Goal: Task Accomplishment & Management: Manage account settings

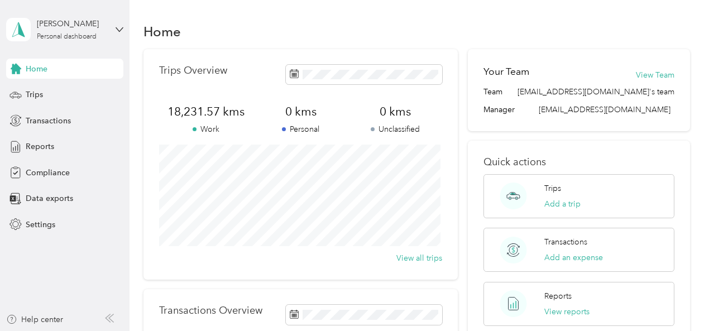
click at [284, 32] on div "Home" at bounding box center [416, 31] width 547 height 23
drag, startPoint x: 39, startPoint y: 90, endPoint x: 232, endPoint y: 16, distance: 206.9
click at [232, 16] on section "[PERSON_NAME] Personal dashboard Home Trips Transactions Reports Compliance Dat…" at bounding box center [351, 165] width 703 height 331
click at [33, 92] on span "Trips" at bounding box center [34, 95] width 17 height 12
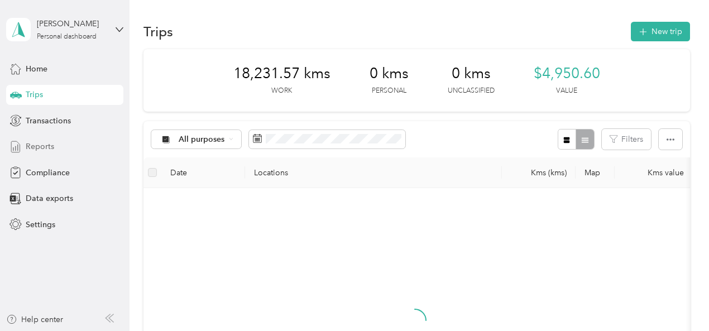
click at [42, 143] on span "Reports" at bounding box center [40, 147] width 28 height 12
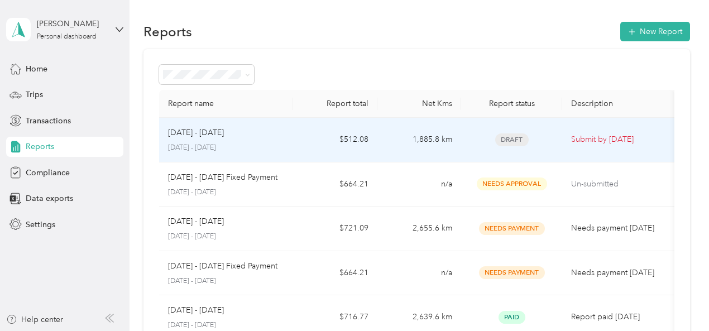
click at [450, 133] on td "1,885.8 km" at bounding box center [419, 140] width 84 height 45
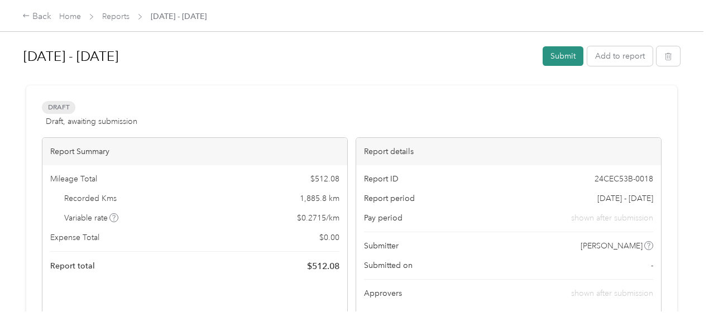
click at [546, 53] on button "Submit" at bounding box center [563, 56] width 41 height 20
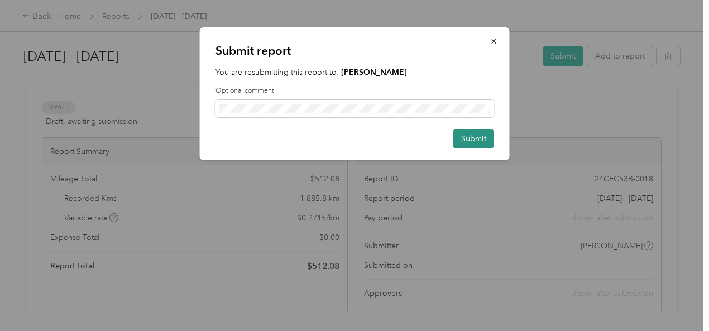
click at [468, 133] on button "Submit" at bounding box center [473, 139] width 41 height 20
